Goal: Information Seeking & Learning: Learn about a topic

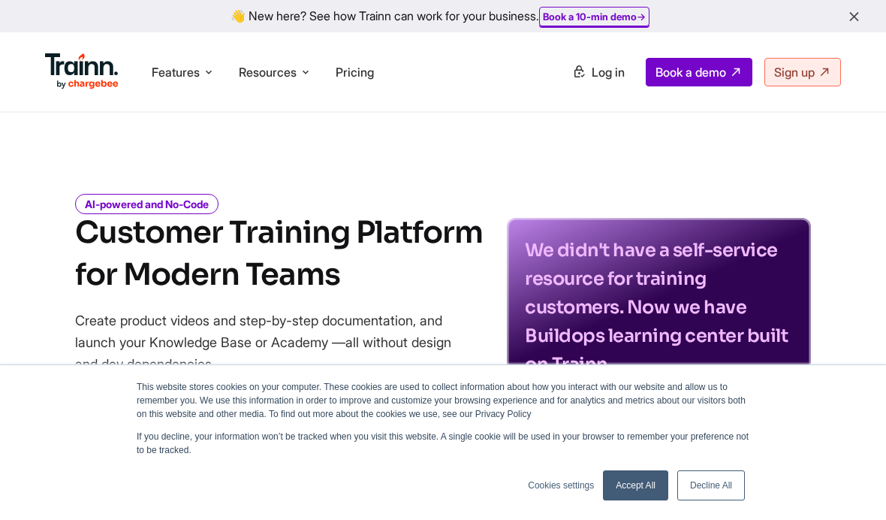
click at [643, 464] on div "This website stores cookies on your computer. These cookies are used to collect…" at bounding box center [443, 442] width 751 height 155
click at [633, 481] on link "Accept All" at bounding box center [635, 485] width 65 height 30
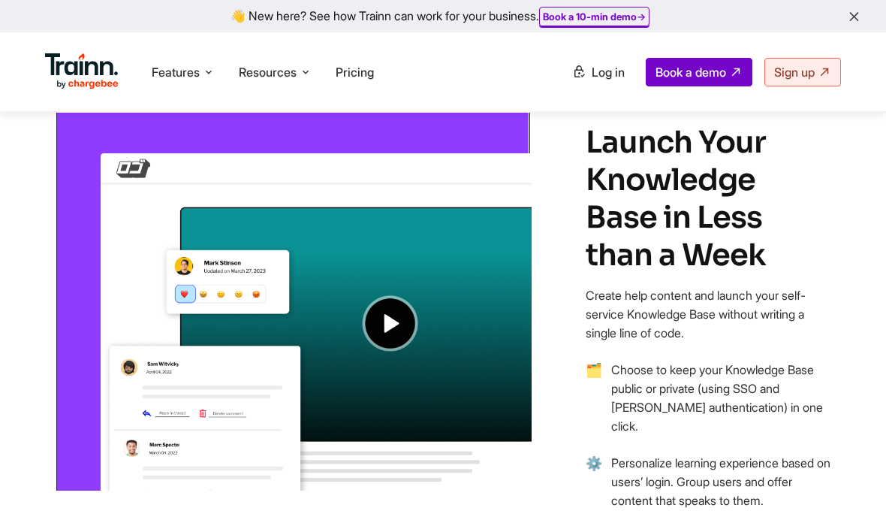
scroll to position [1327, 0]
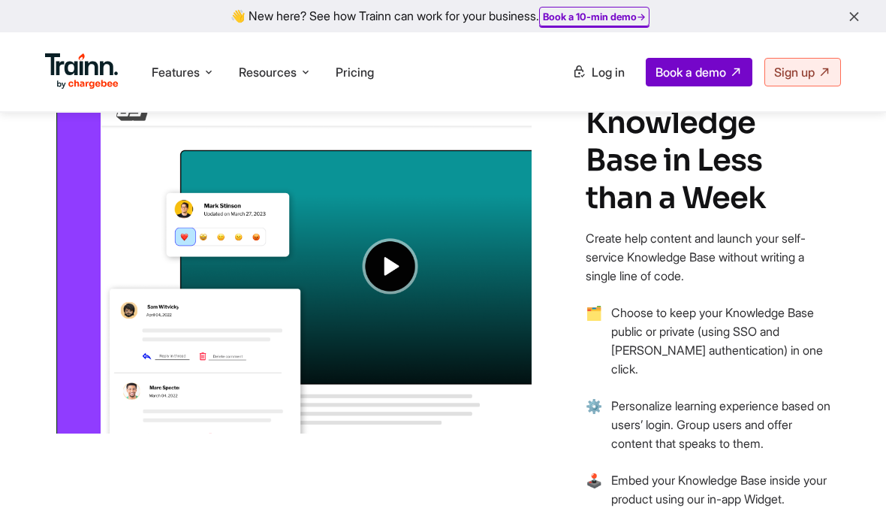
click at [354, 72] on span "Pricing" at bounding box center [355, 72] width 38 height 15
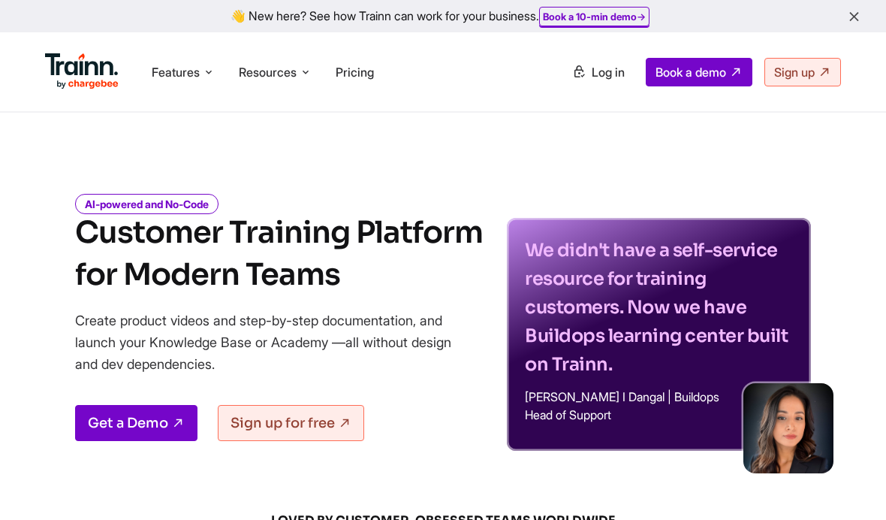
click at [0, 2] on div "👋 New here? See how Trainn can work for your business. Book a 10-min demo →" at bounding box center [443, 16] width 886 height 32
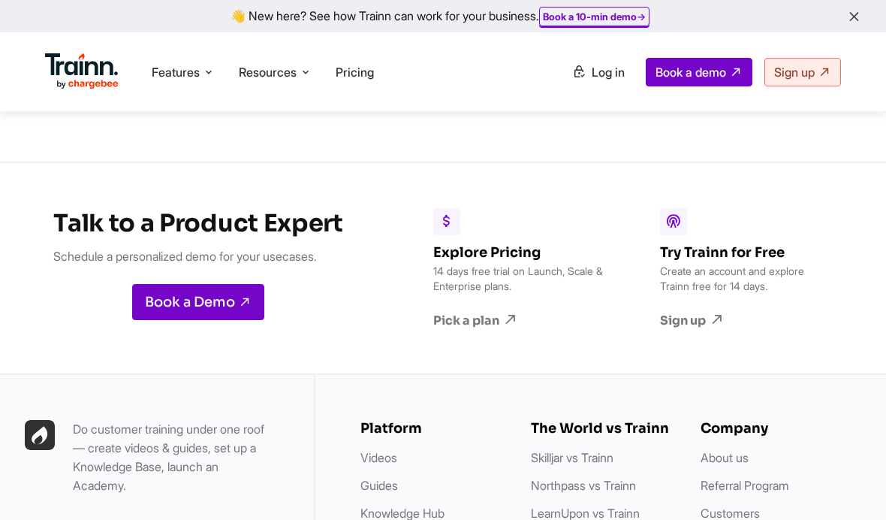
scroll to position [4577, 0]
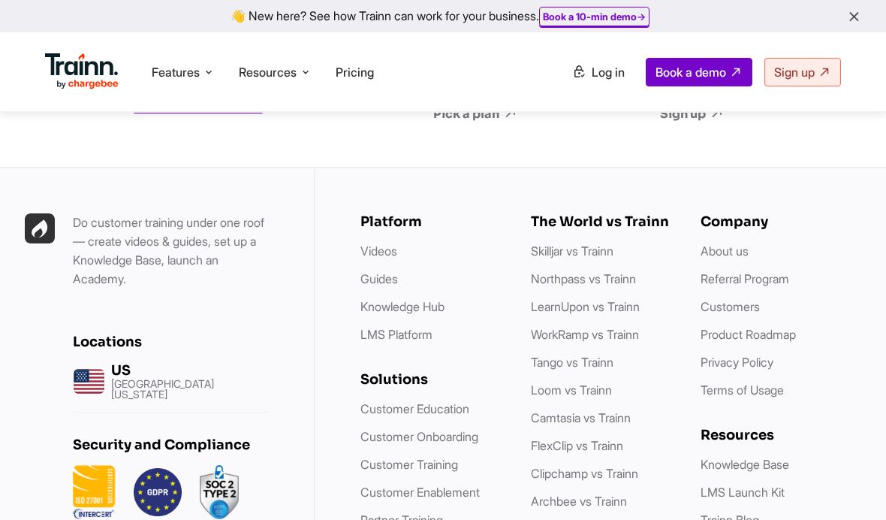
click at [366, 70] on span "Pricing" at bounding box center [355, 72] width 38 height 15
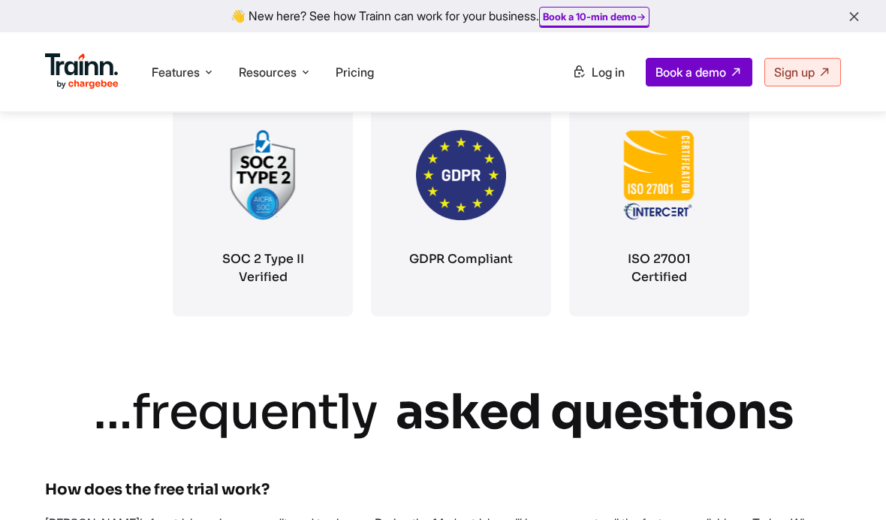
scroll to position [2757, 0]
